Goal: Task Accomplishment & Management: Use online tool/utility

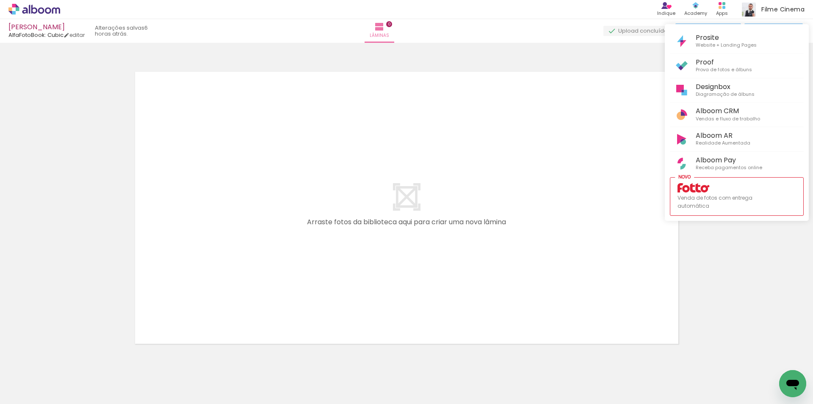
click at [287, 355] on div at bounding box center [406, 202] width 813 height 404
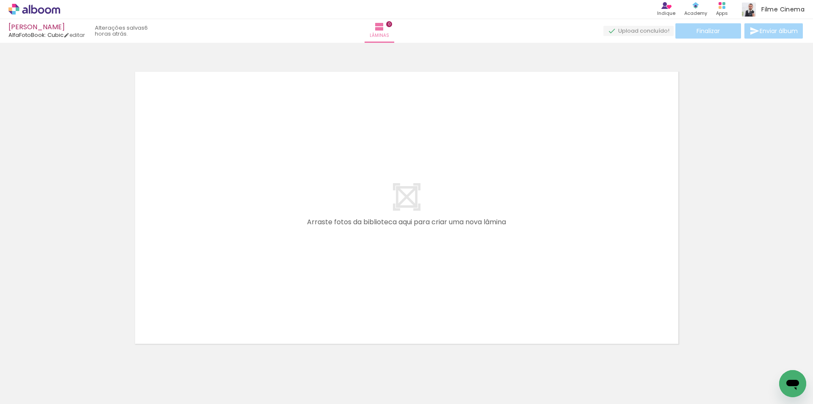
click at [258, 358] on iron-icon at bounding box center [256, 358] width 9 height 9
click at [260, 359] on iron-icon at bounding box center [256, 358] width 9 height 9
drag, startPoint x: 470, startPoint y: 382, endPoint x: 487, endPoint y: 294, distance: 89.3
click at [489, 279] on quentale-workspace at bounding box center [406, 202] width 813 height 404
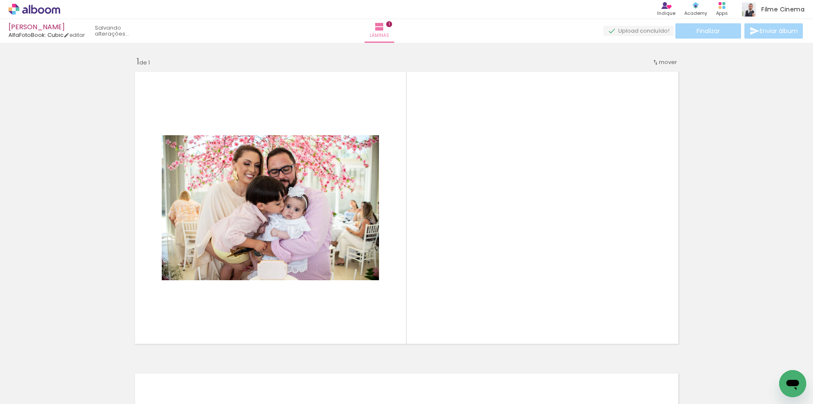
scroll to position [11, 0]
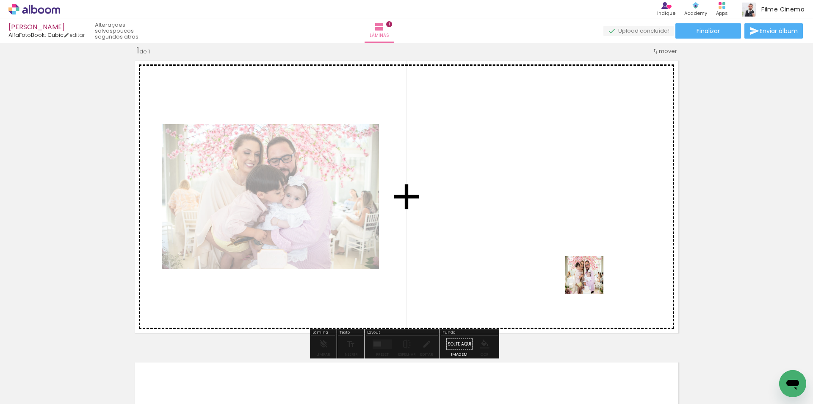
drag, startPoint x: 599, startPoint y: 381, endPoint x: 503, endPoint y: 326, distance: 110.8
click at [589, 281] on quentale-workspace at bounding box center [406, 202] width 813 height 404
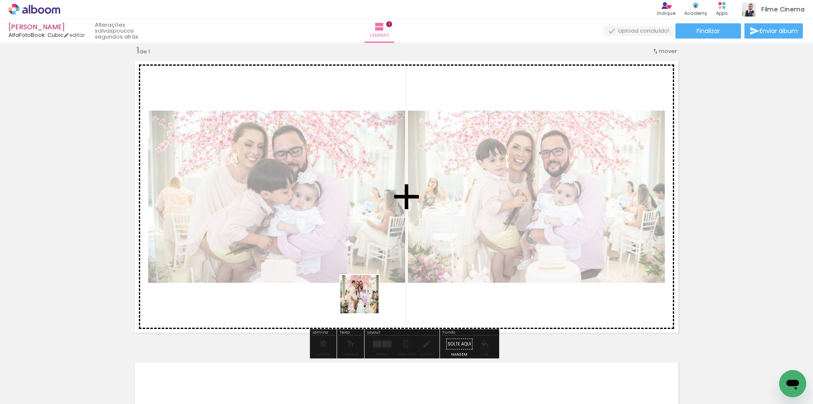
drag, startPoint x: 366, startPoint y: 379, endPoint x: 366, endPoint y: 292, distance: 86.8
click at [366, 295] on quentale-workspace at bounding box center [406, 202] width 813 height 404
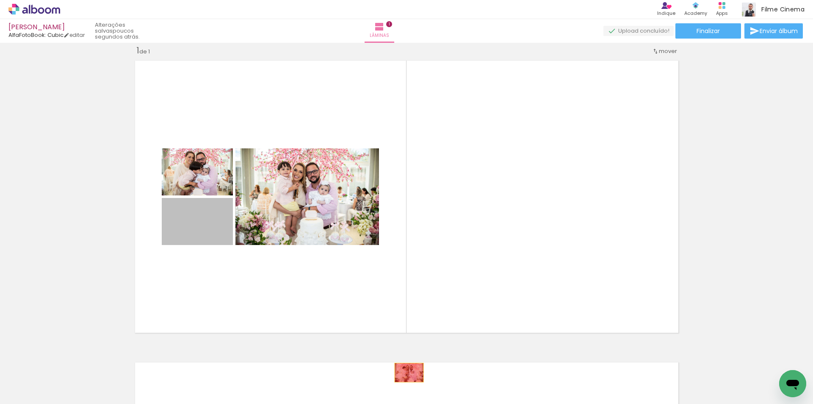
drag, startPoint x: 207, startPoint y: 232, endPoint x: 407, endPoint y: 378, distance: 247.6
click at [407, 378] on quentale-workspace at bounding box center [406, 202] width 813 height 404
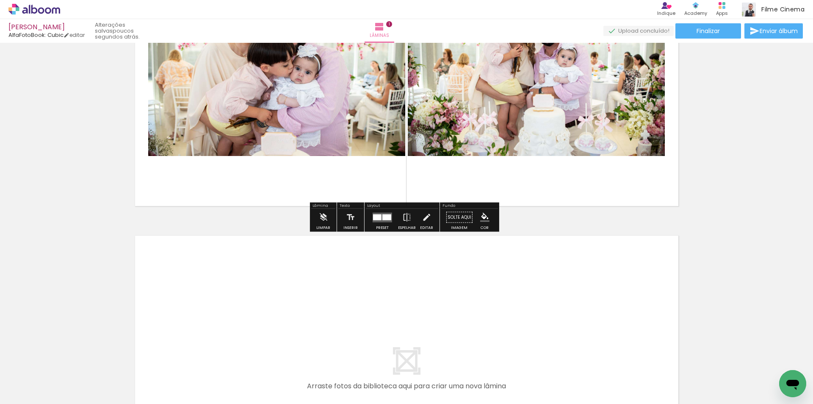
scroll to position [138, 0]
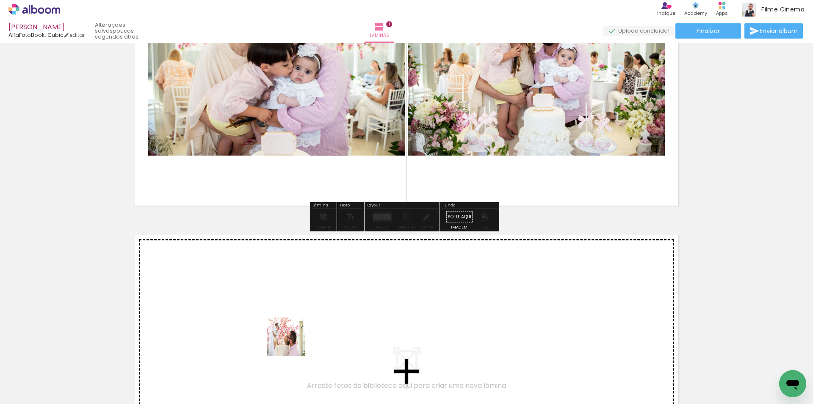
drag, startPoint x: 273, startPoint y: 379, endPoint x: 293, endPoint y: 332, distance: 51.2
click at [293, 332] on quentale-workspace at bounding box center [406, 202] width 813 height 404
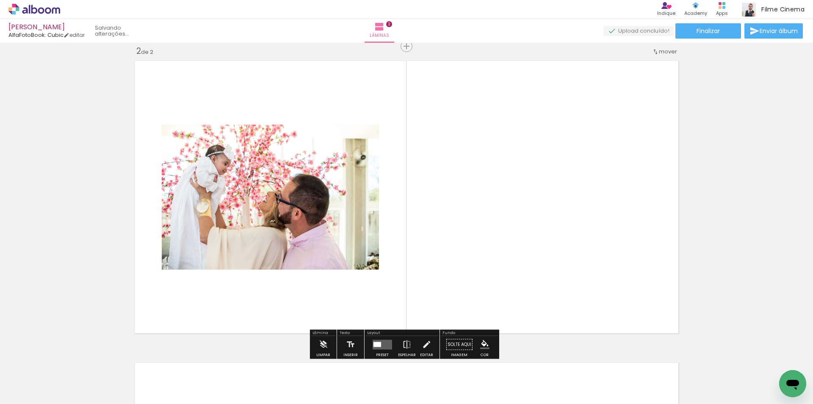
scroll to position [312, 0]
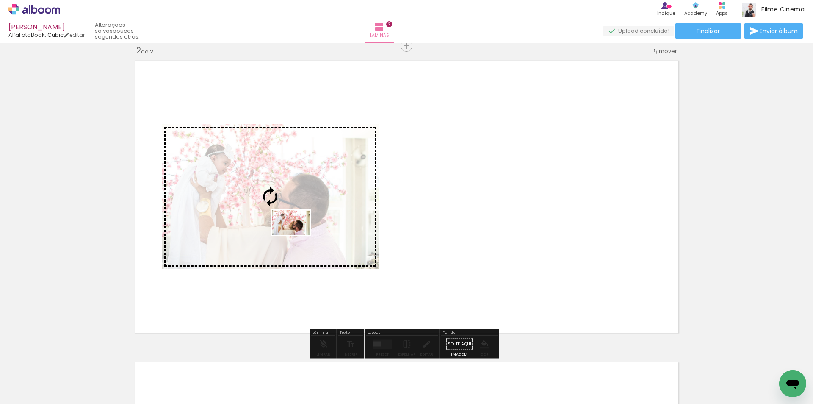
drag, startPoint x: 367, startPoint y: 374, endPoint x: 298, endPoint y: 235, distance: 155.5
click at [298, 235] on quentale-workspace at bounding box center [406, 202] width 813 height 404
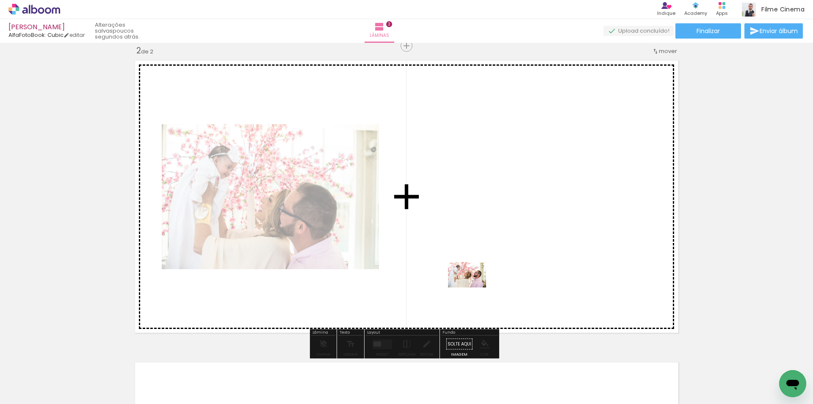
drag, startPoint x: 179, startPoint y: 379, endPoint x: 473, endPoint y: 287, distance: 308.4
click at [473, 287] on quentale-workspace at bounding box center [406, 202] width 813 height 404
